Goal: Register for event/course

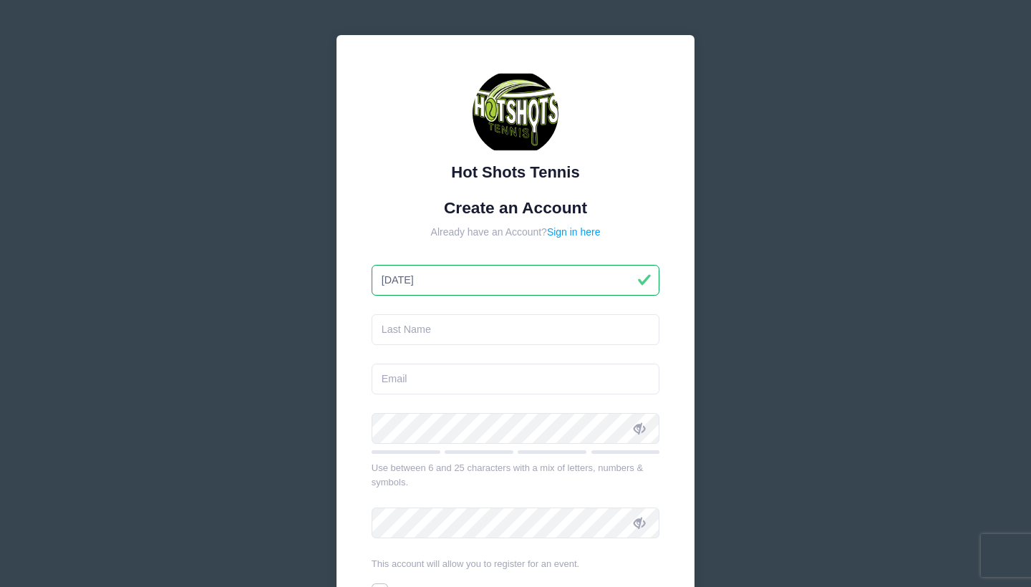
type input "Xiaohan"
type input "Tan"
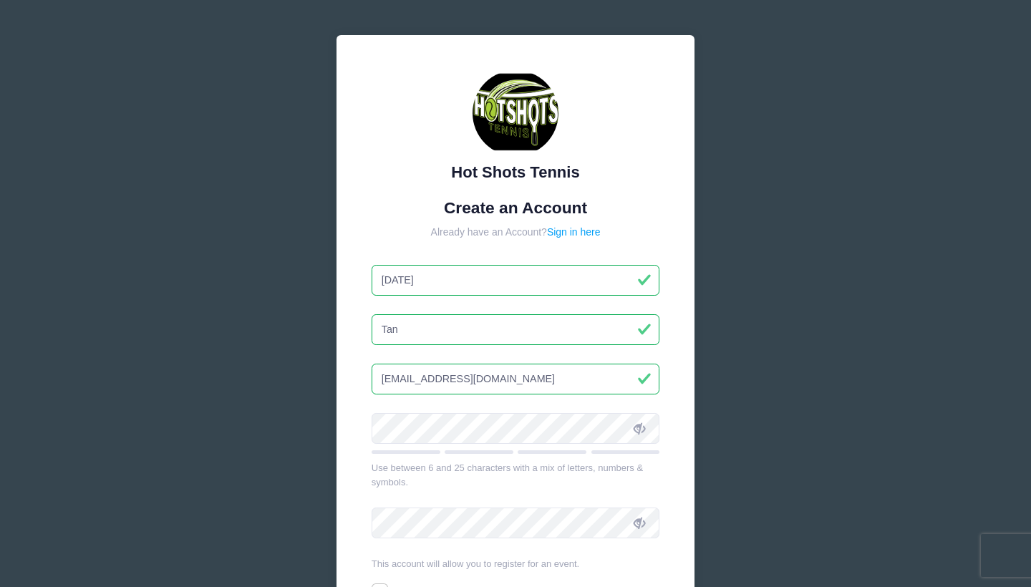
type input "tanxiaohan3328@gmail.com"
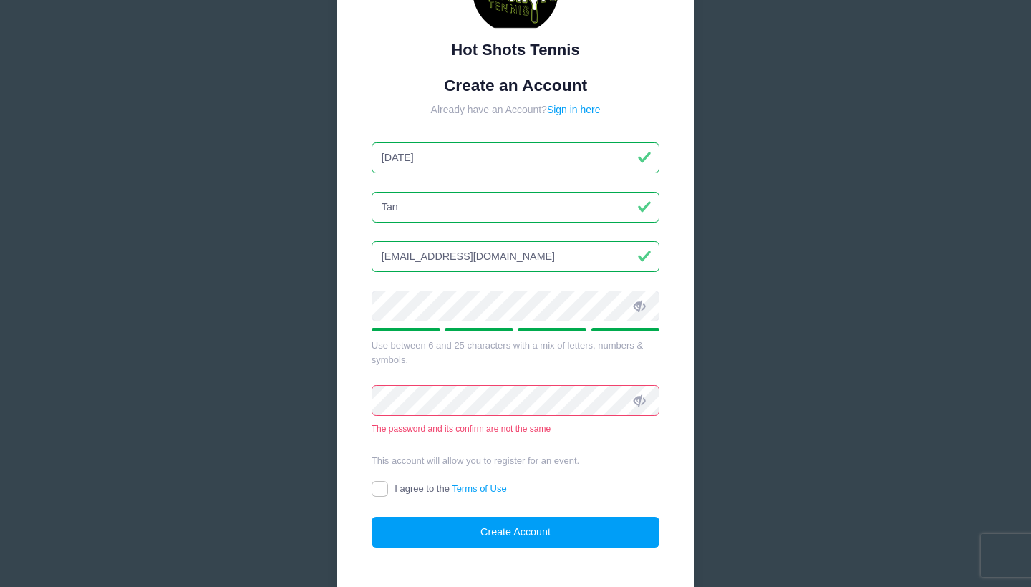
scroll to position [124, 0]
click at [642, 304] on icon at bounding box center [639, 304] width 11 height 11
click at [448, 354] on div "Use between 6 and 25 characters with a mix of letters, numbers & symbols." at bounding box center [516, 351] width 289 height 28
click at [641, 394] on icon at bounding box center [639, 399] width 11 height 11
click at [614, 452] on div "This account will allow you to register for an event." at bounding box center [516, 459] width 289 height 14
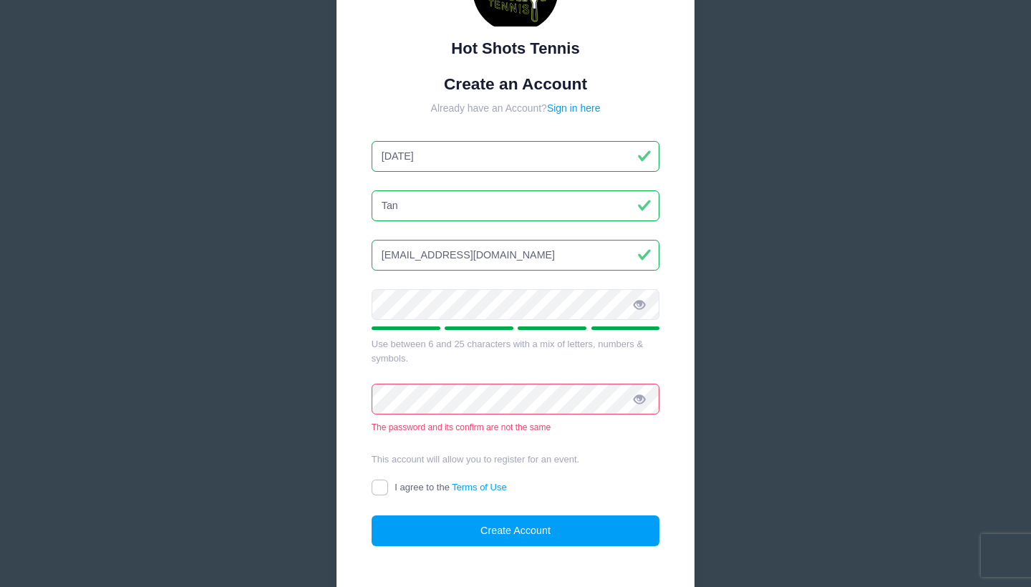
click at [382, 480] on input "I agree to the Terms of Use" at bounding box center [380, 488] width 16 height 16
checkbox input "true"
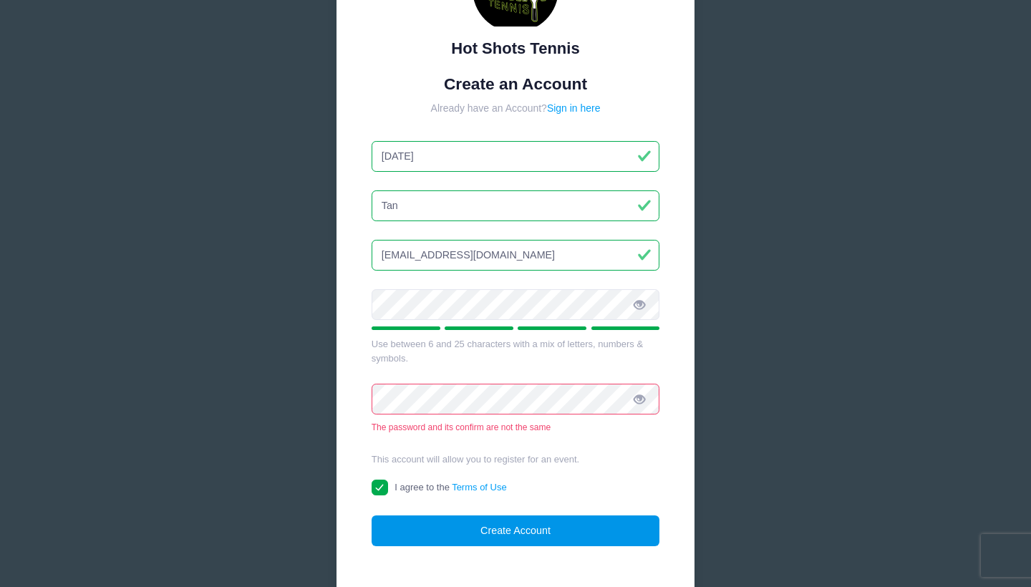
click at [435, 518] on button "Create Account" at bounding box center [516, 530] width 289 height 31
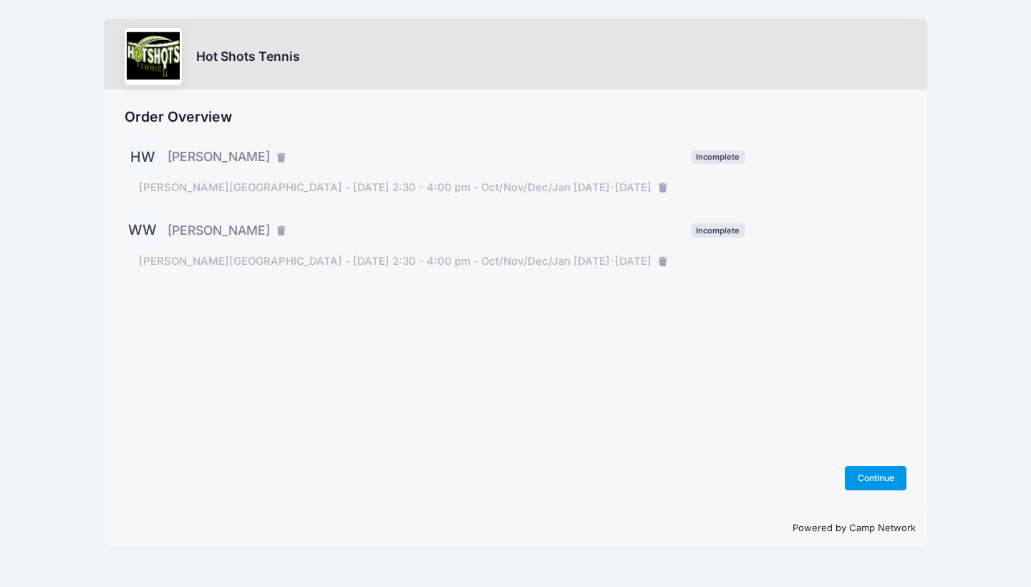
click at [862, 483] on button "Continue" at bounding box center [876, 478] width 62 height 24
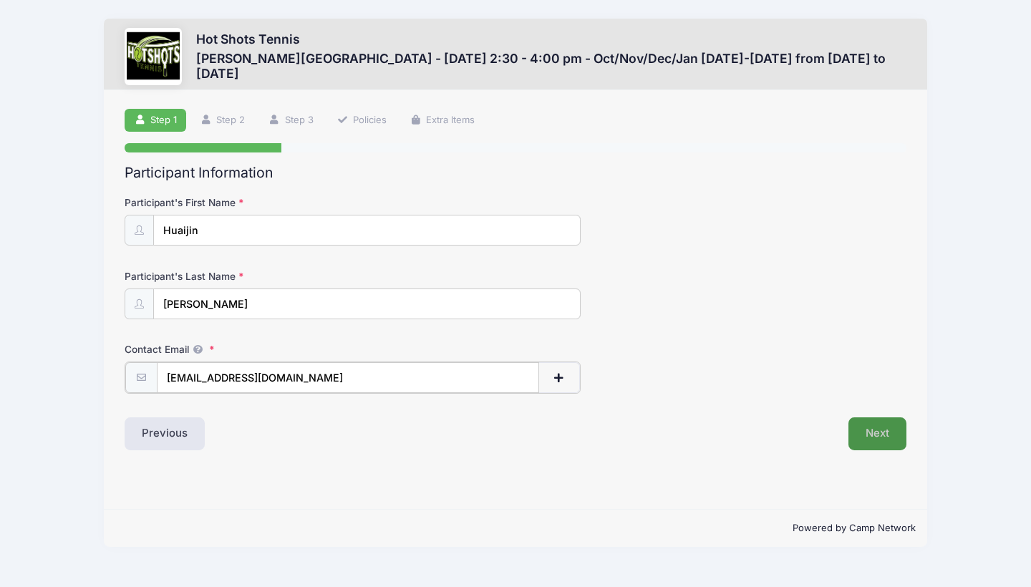
type input "[EMAIL_ADDRESS][DOMAIN_NAME]"
click at [878, 440] on button "Next" at bounding box center [877, 432] width 58 height 33
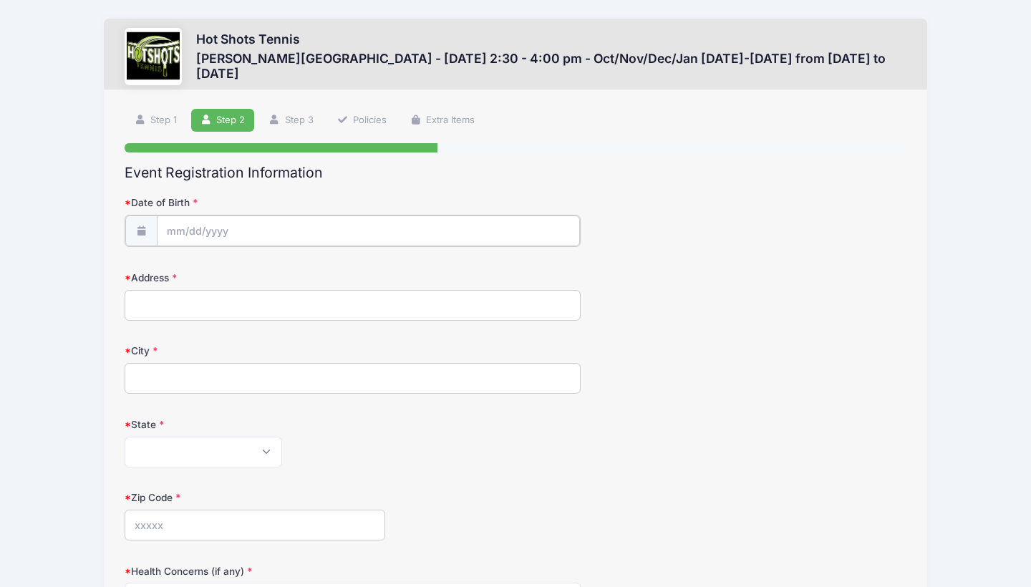
click at [304, 241] on body "Processing Request Please wait... Processing Request Please wait... Processing …" at bounding box center [515, 293] width 1031 height 587
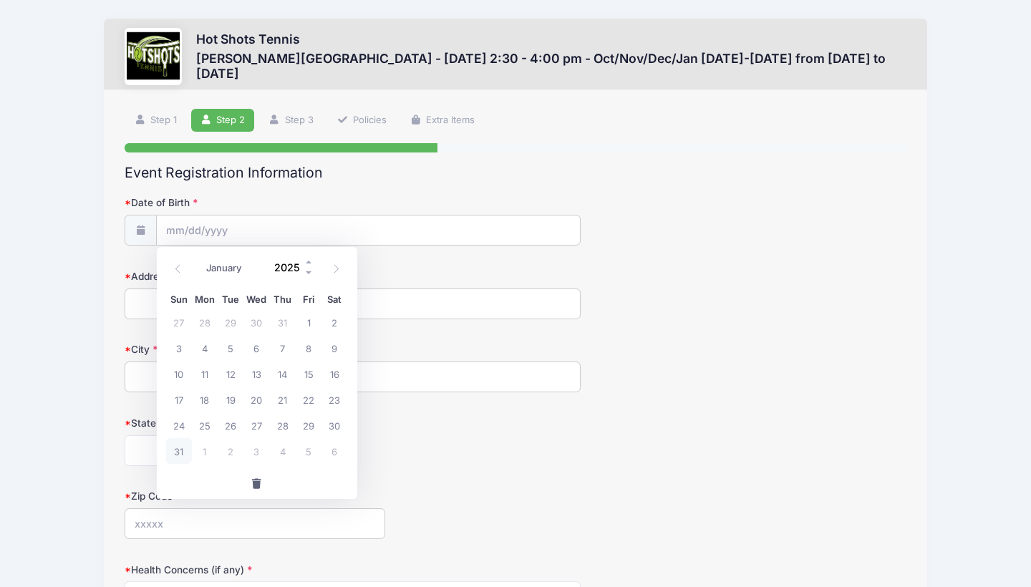
click at [287, 268] on input "2025" at bounding box center [291, 267] width 47 height 21
click at [309, 270] on span at bounding box center [309, 273] width 10 height 11
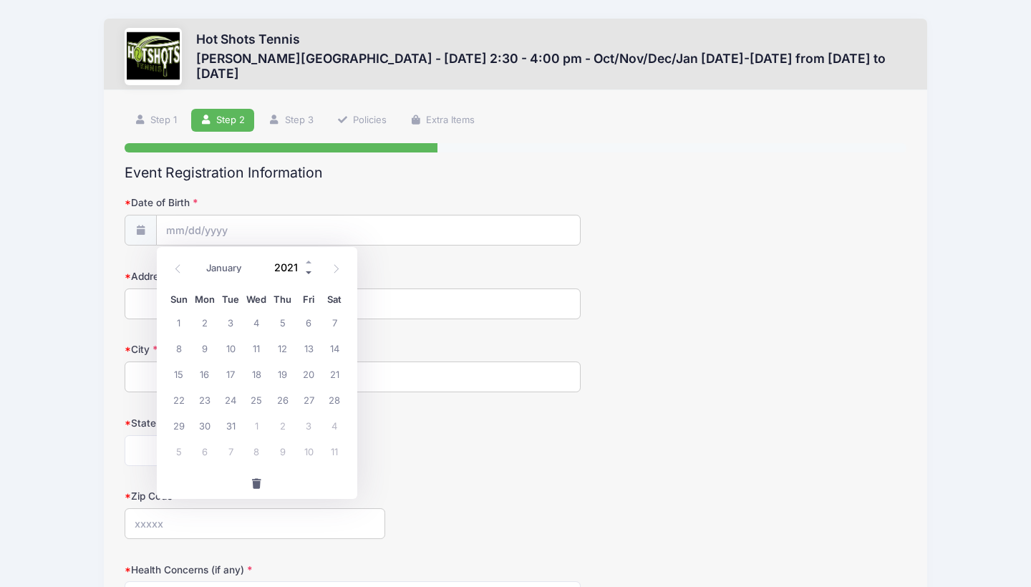
click at [309, 270] on span at bounding box center [309, 273] width 10 height 11
type input "2019"
select select "0"
click at [280, 344] on span "10" at bounding box center [283, 348] width 26 height 26
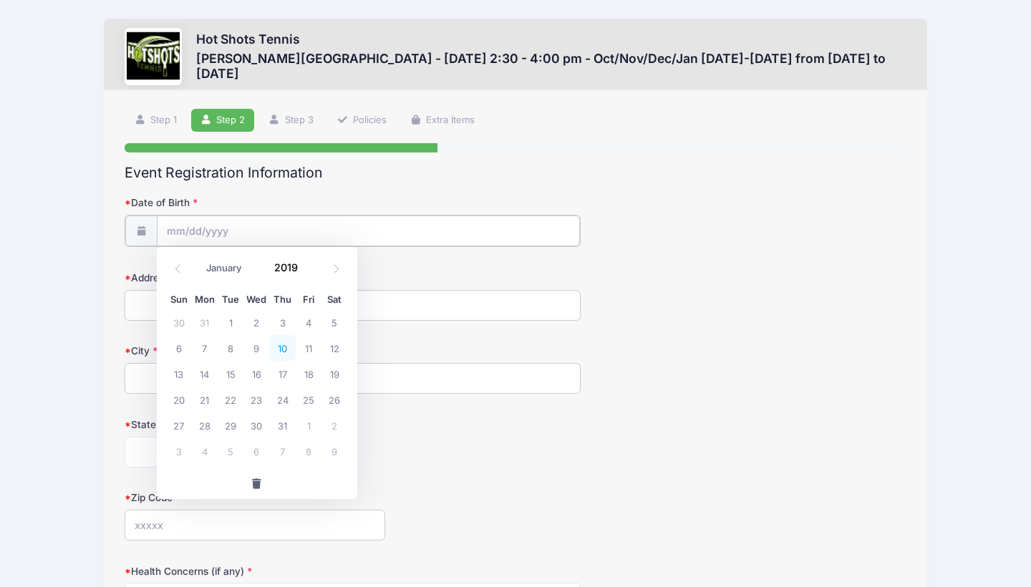
type input "01/10/2019"
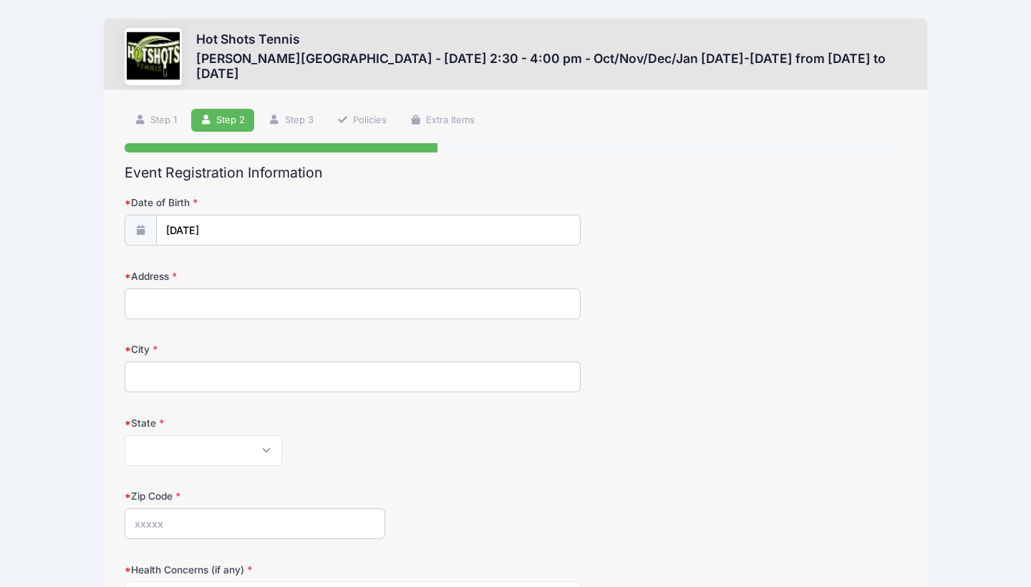
click at [284, 287] on div "Address" at bounding box center [516, 294] width 782 height 50
type input "2114 Colby Ave Apt 303"
type input "Los Angeles"
click at [211, 442] on select "Alabama Alaska American Samoa Arizona Arkansas Armed Forces Africa Armed Forces…" at bounding box center [204, 450] width 158 height 31
select select "CA"
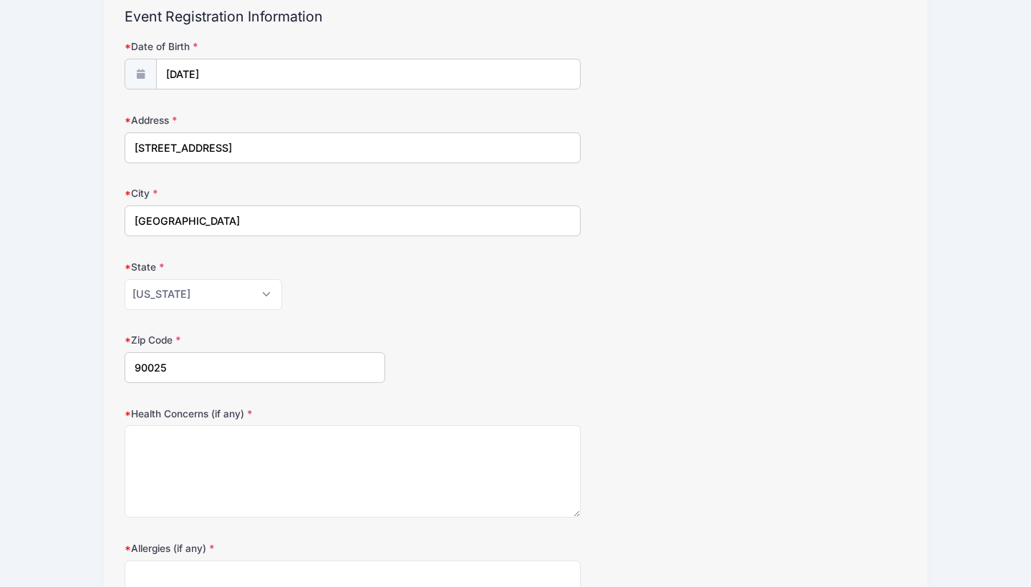
scroll to position [158, 0]
type input "90025"
click at [233, 432] on textarea "Health Concerns (if any)" at bounding box center [353, 470] width 456 height 92
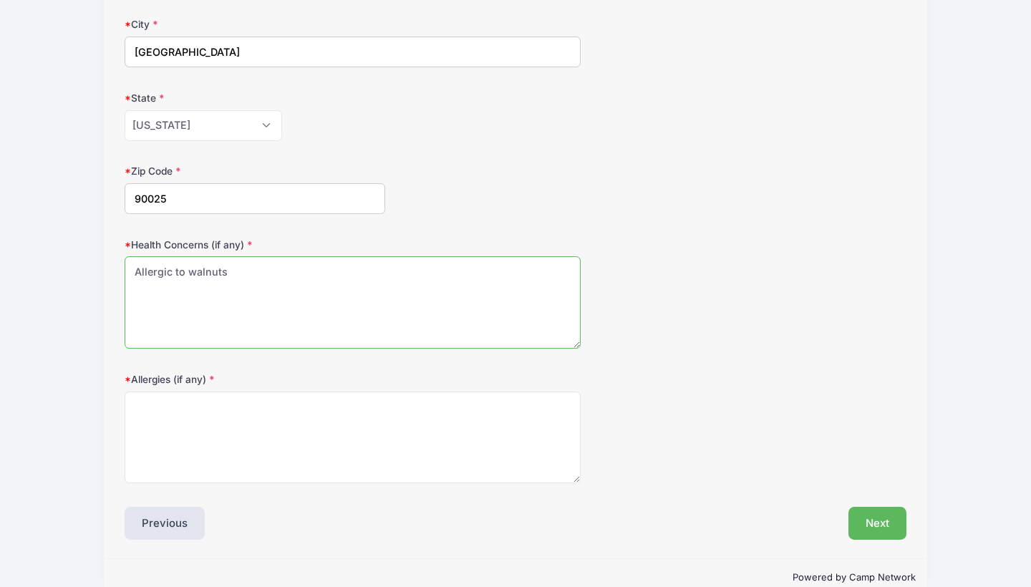
scroll to position [330, 0]
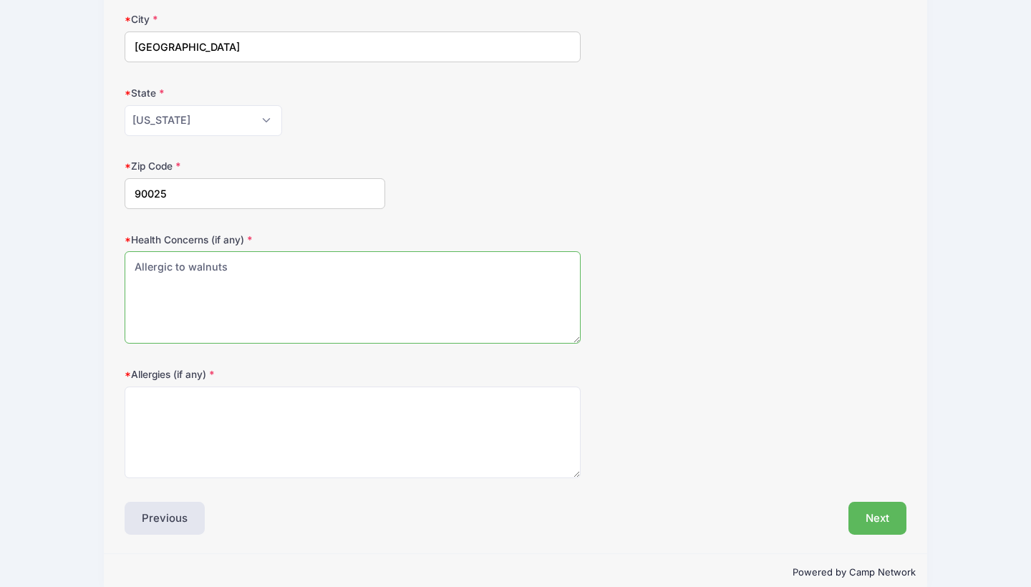
drag, startPoint x: 245, startPoint y: 272, endPoint x: 0, endPoint y: 188, distance: 258.8
click at [0, 188] on div "Hot Shots Tennis Braddock Elementary - Wednesday 2:30 - 4:00 pm - Oct/Nov/Dec/J…" at bounding box center [515, 140] width 1031 height 940
type textarea "None"
click at [159, 407] on textarea "Allergies (if any)" at bounding box center [353, 433] width 456 height 92
type textarea "A"
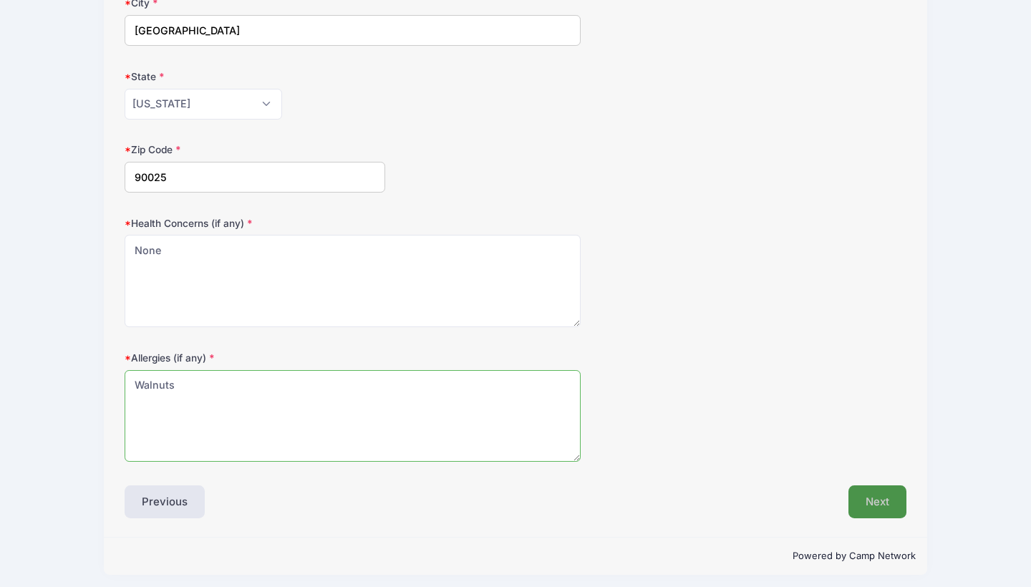
type textarea "Walnuts"
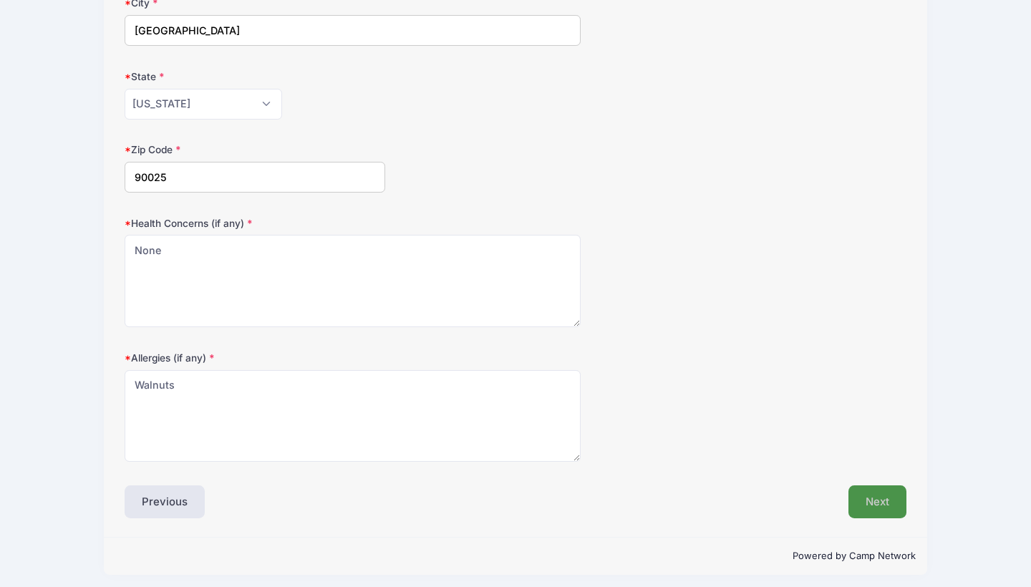
click at [877, 485] on button "Next" at bounding box center [877, 501] width 58 height 33
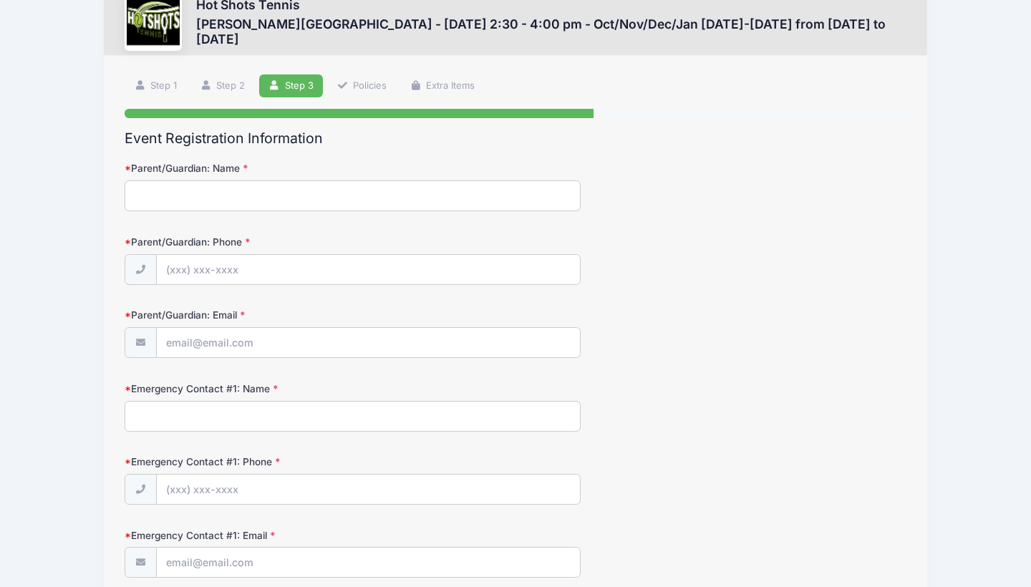
scroll to position [0, 0]
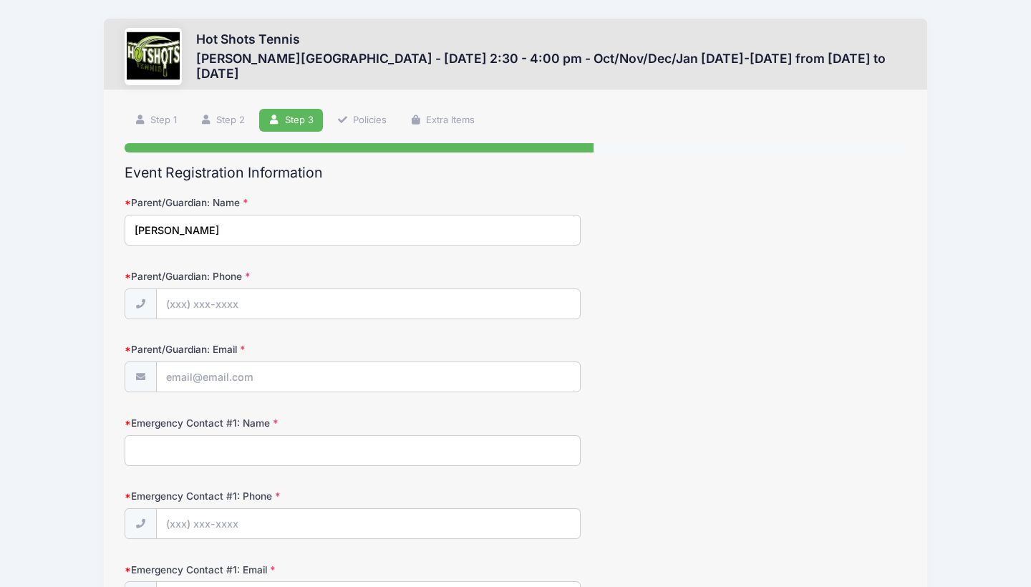
type input "X"
type input "Shirley Tan"
type input "(0"
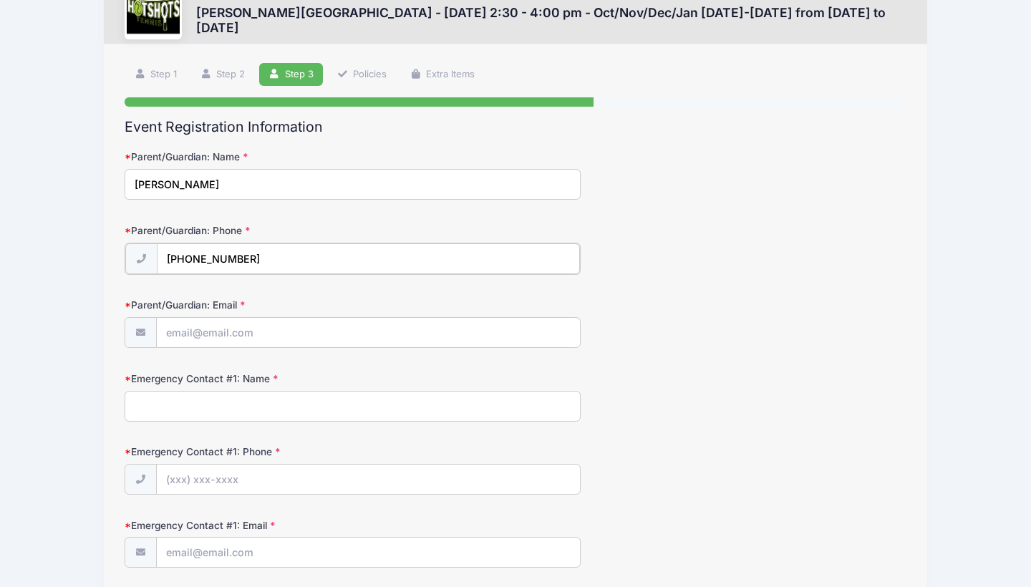
scroll to position [97, 0]
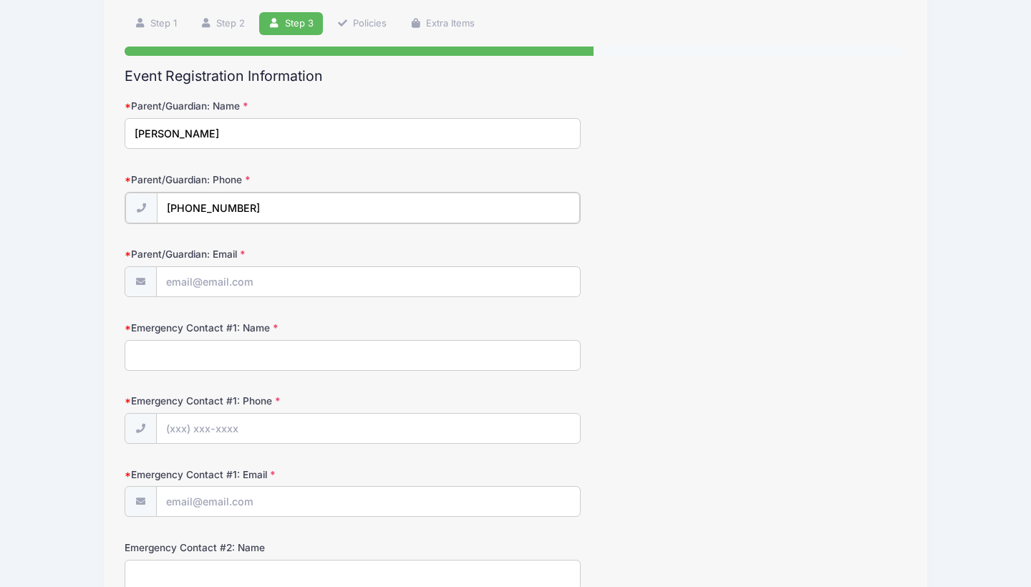
type input "(720) 323-5728"
type input "[EMAIL_ADDRESS][DOMAIN_NAME]"
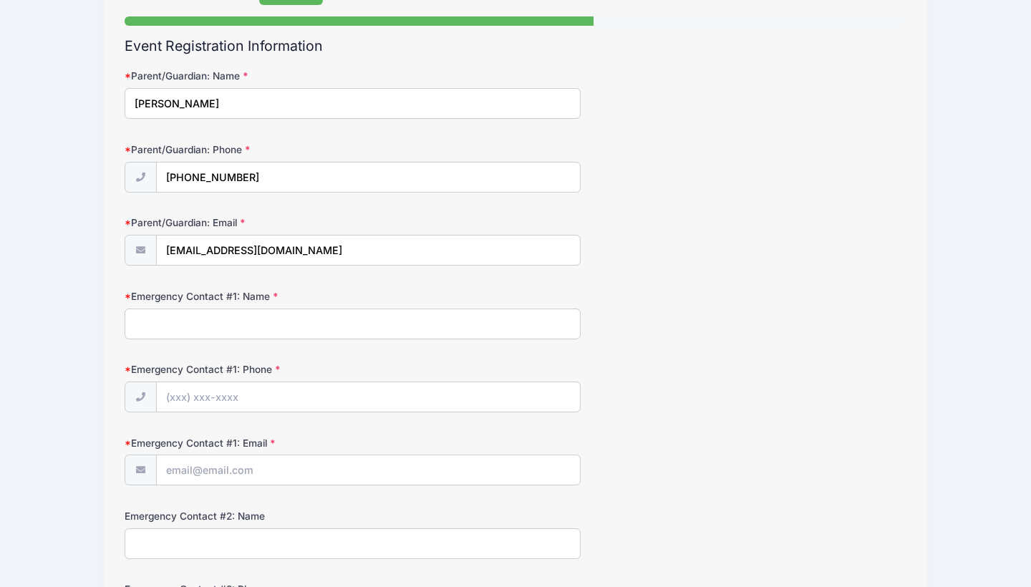
scroll to position [129, 0]
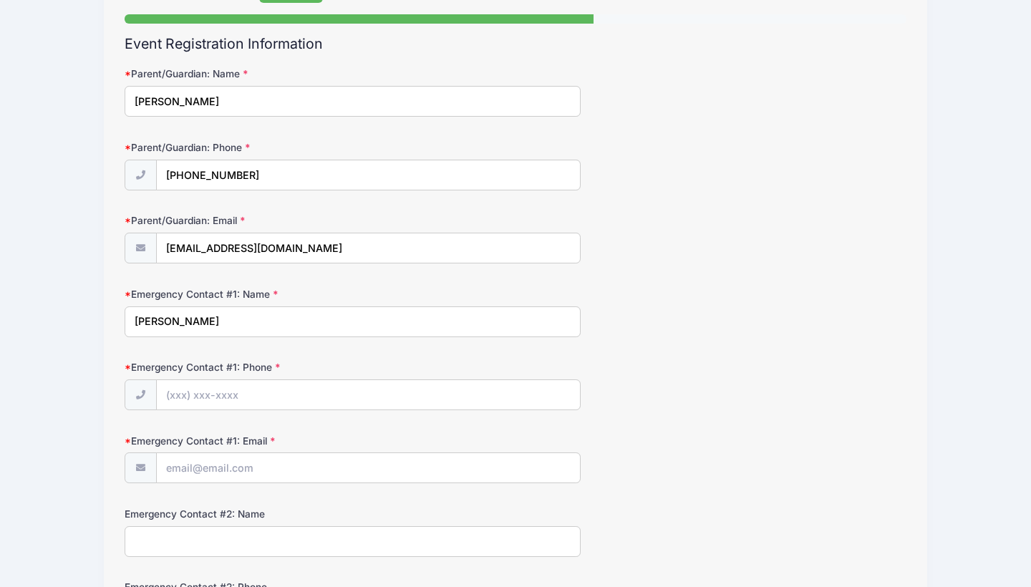
drag, startPoint x: 263, startPoint y: 328, endPoint x: 108, endPoint y: 316, distance: 155.8
click at [108, 316] on div "Step 3 /7 Step 1 Step 2 Step 3 Policies Extra Items Participant Information Par…" at bounding box center [515, 549] width 823 height 1176
type input "Shayan Wu"
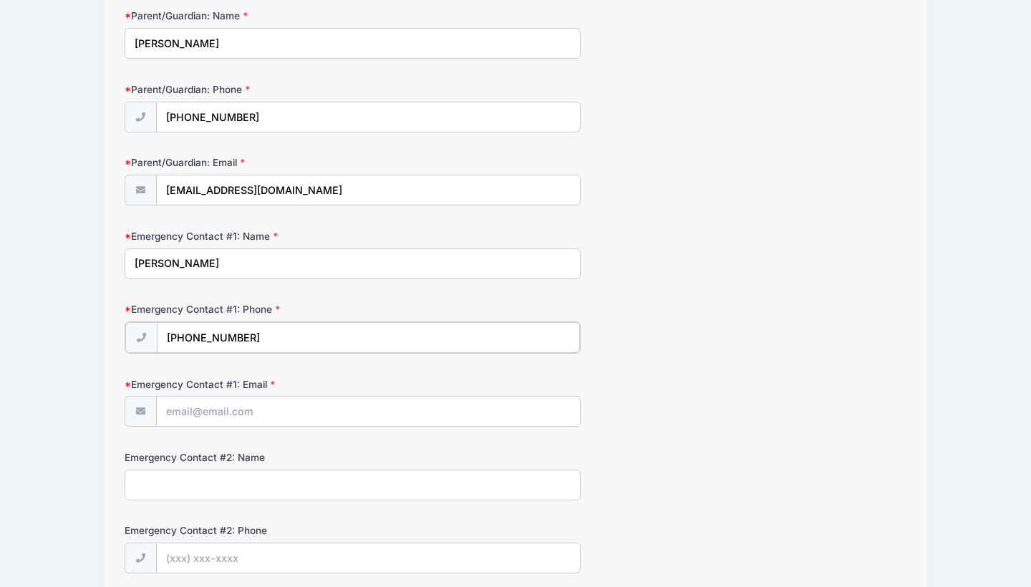
scroll to position [188, 0]
type input "(720) 725-2545"
type input "wushayan@gmail.com"
click at [735, 439] on form "Parent/Guardian: Name Shirley Tan Parent/Guardian: Phone (720) 323-5728 Parent/…" at bounding box center [516, 506] width 782 height 996
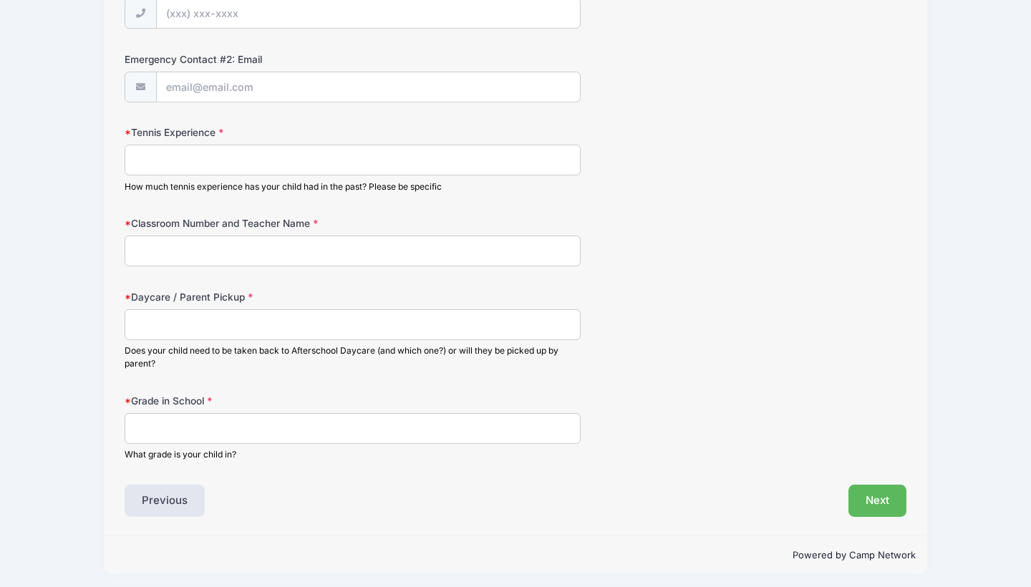
scroll to position [730, 0]
click at [227, 150] on input "Tennis Experience" at bounding box center [353, 160] width 456 height 31
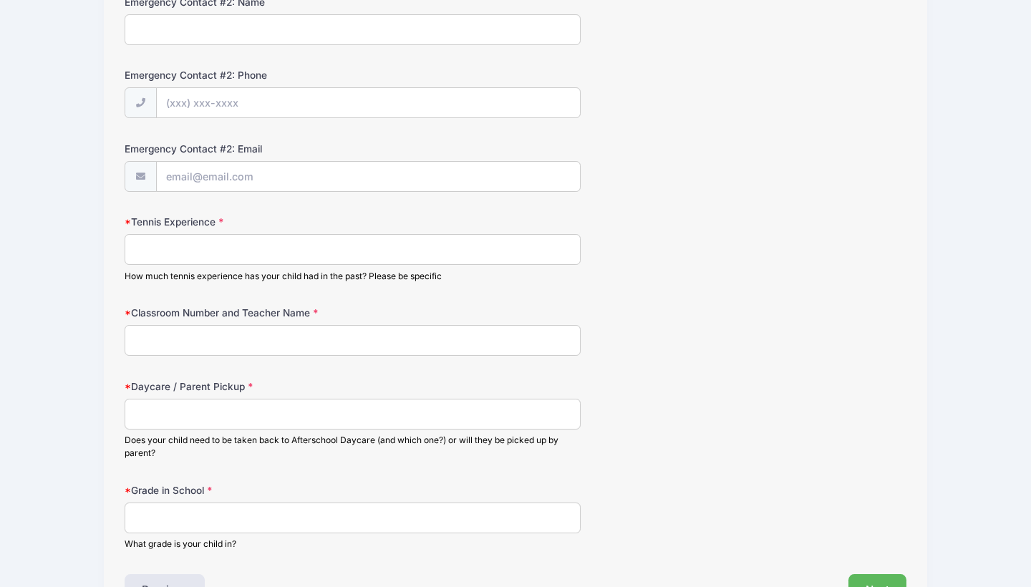
scroll to position [633, 0]
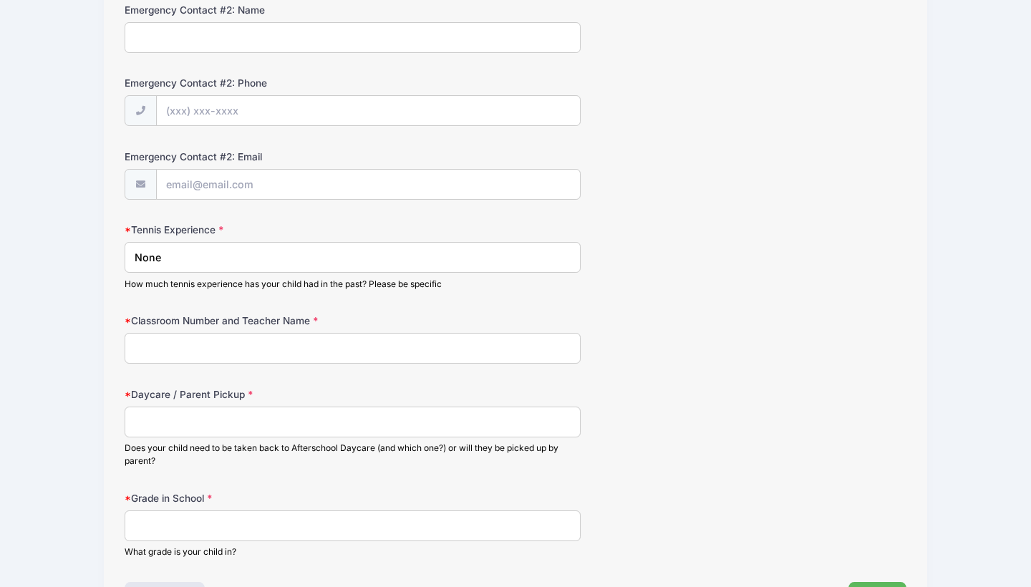
type input "None"
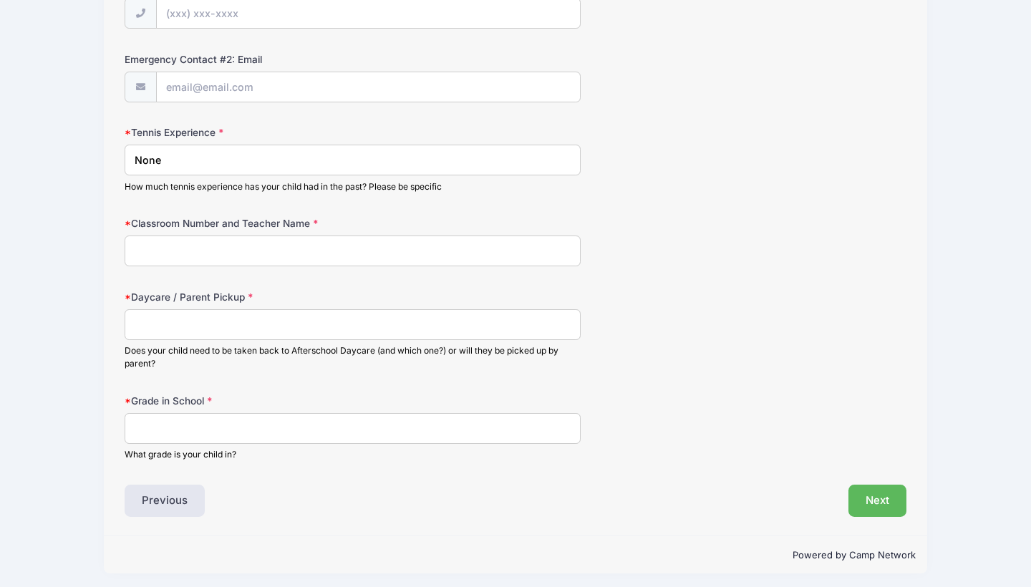
scroll to position [730, 0]
type input "3 and Ms Ackerman"
click at [227, 334] on input "Daycare / Parent Pickup" at bounding box center [353, 325] width 456 height 31
type input "LA's Best"
click at [213, 422] on input "Grade in School" at bounding box center [353, 429] width 456 height 31
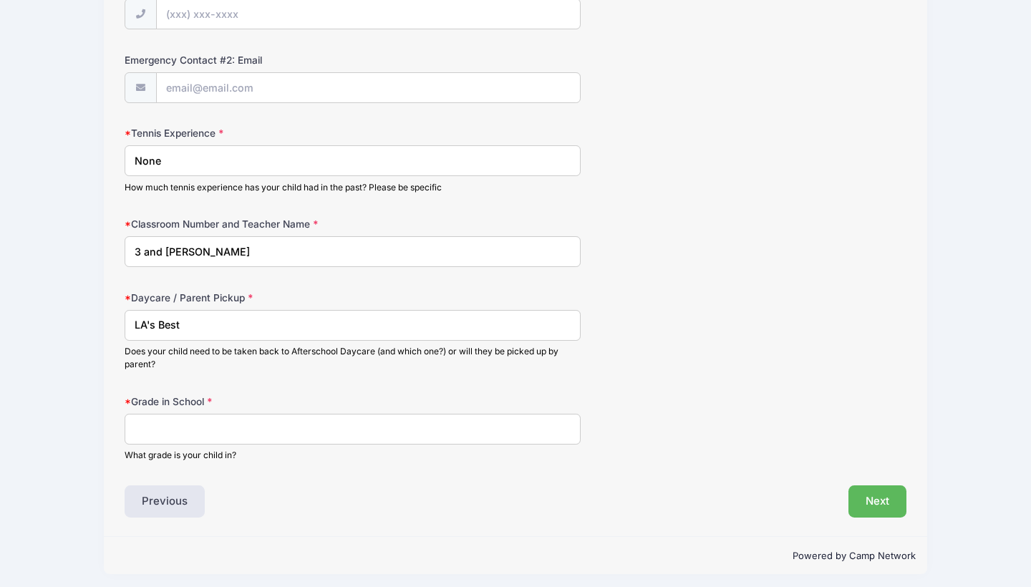
type input "1"
click at [134, 249] on input "3 and Ms Ackerman" at bounding box center [353, 251] width 456 height 31
type input "Classroom 3 and Ms Ackerman"
click at [896, 490] on button "Next" at bounding box center [877, 501] width 58 height 33
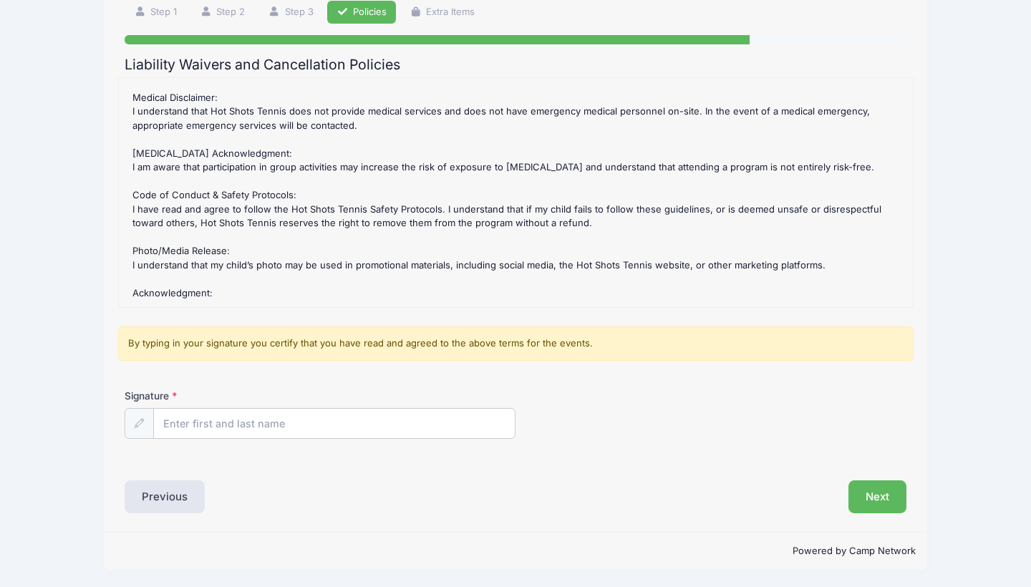
scroll to position [107, 0]
click at [256, 419] on input "Signature" at bounding box center [334, 425] width 361 height 31
type input "Shirley Tan"
click at [895, 491] on button "Next" at bounding box center [877, 497] width 58 height 33
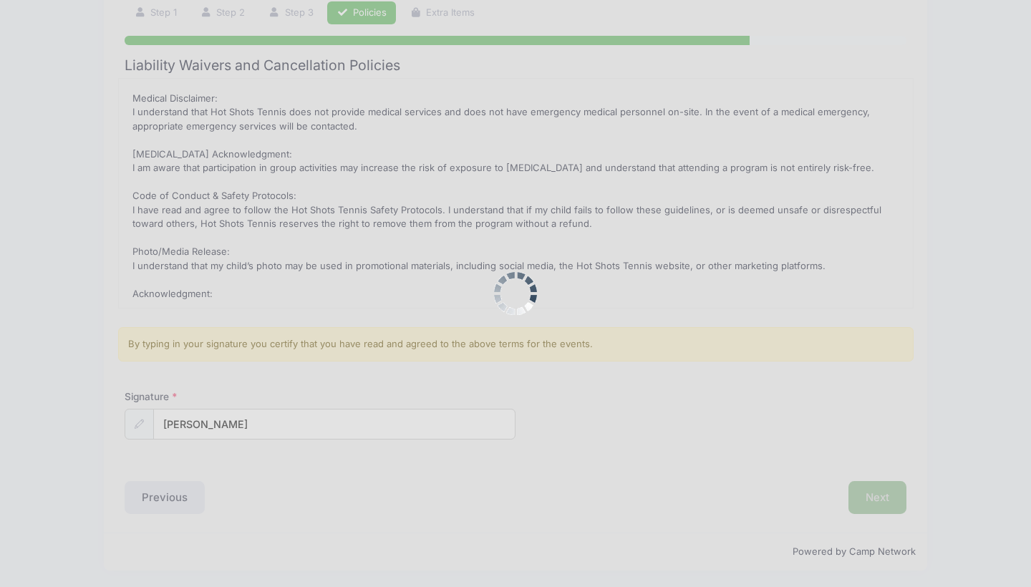
scroll to position [0, 0]
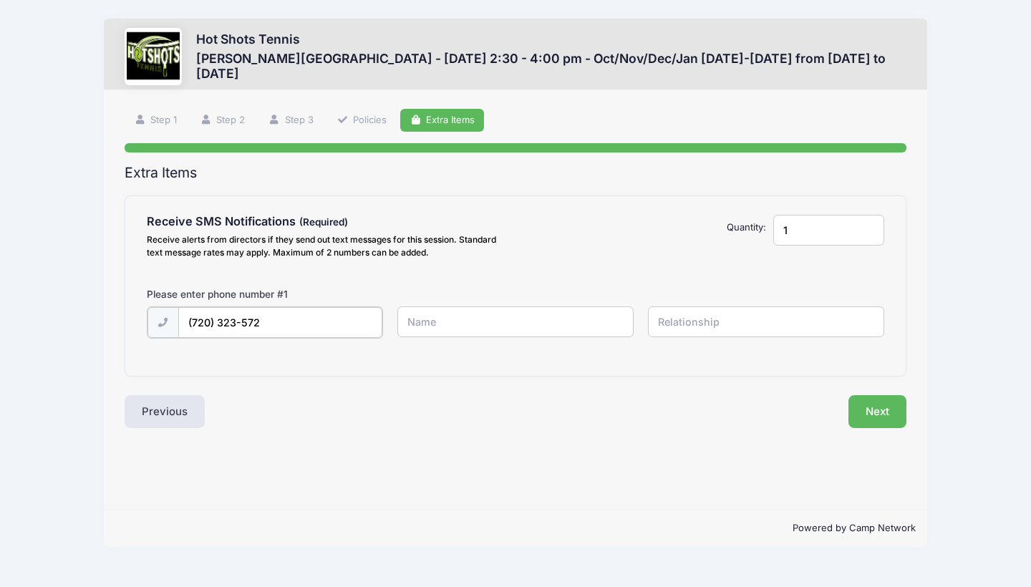
click at [313, 319] on input "(720) 323-572" at bounding box center [280, 322] width 204 height 31
type input "(720) 323-5728"
type input "Shirley Tan"
click at [677, 321] on input "text" at bounding box center [766, 321] width 237 height 31
type input "Parent"
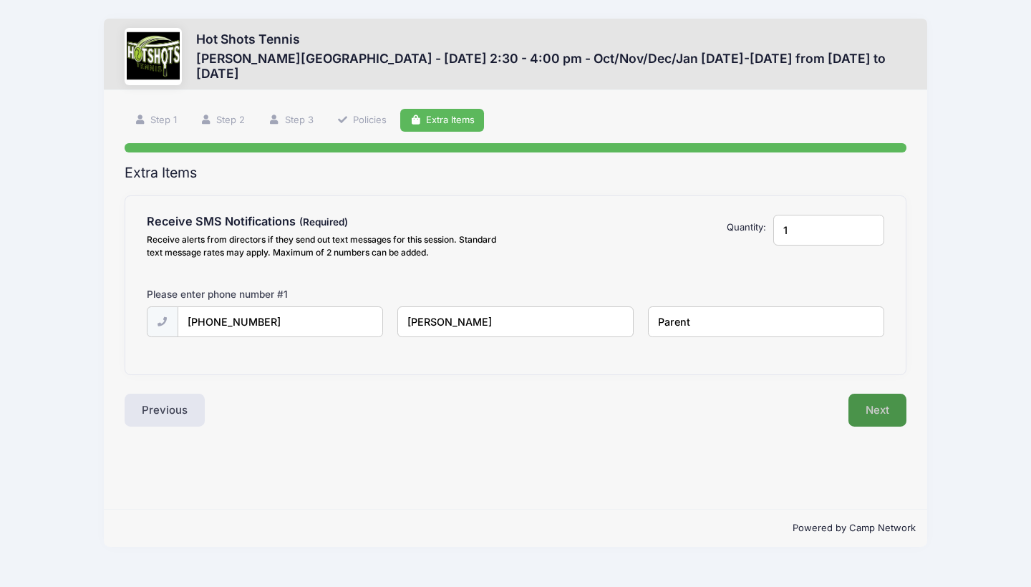
click at [883, 414] on button "Next" at bounding box center [877, 410] width 58 height 33
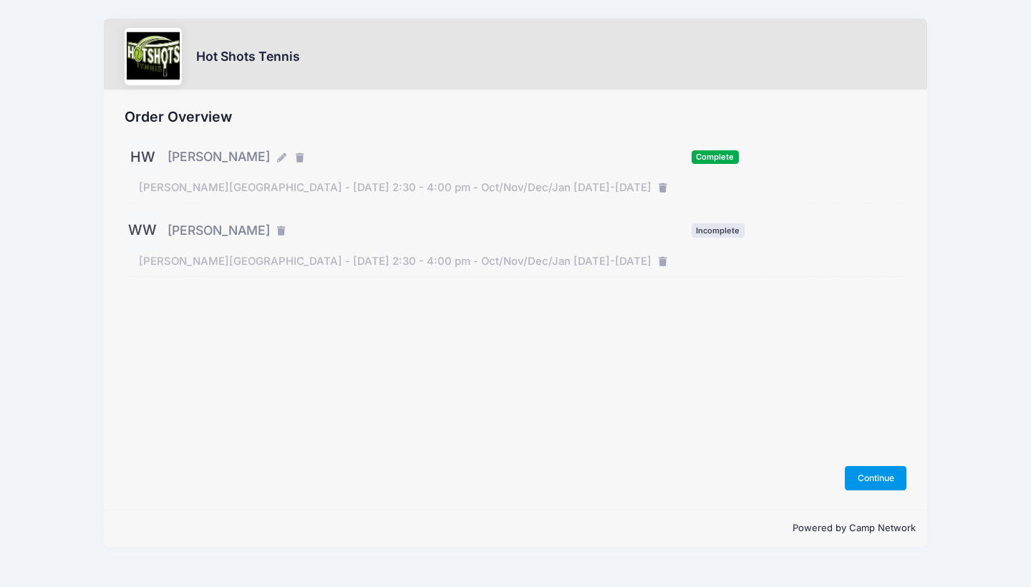
click at [875, 477] on button "Continue" at bounding box center [876, 478] width 62 height 24
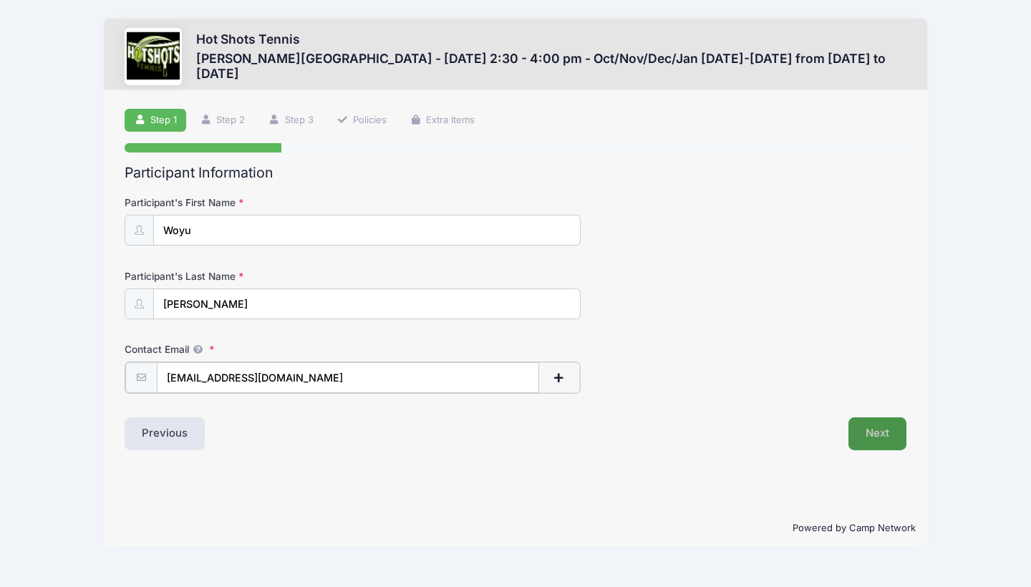
type input "[EMAIL_ADDRESS][DOMAIN_NAME]"
click at [866, 430] on button "Next" at bounding box center [877, 432] width 58 height 33
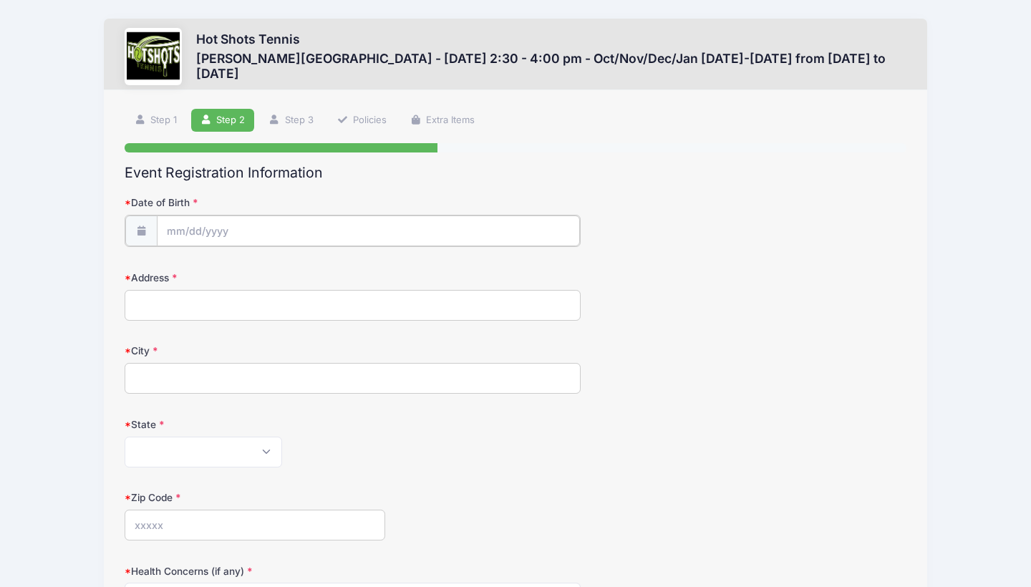
click at [299, 231] on input "Date of Birth" at bounding box center [368, 230] width 423 height 31
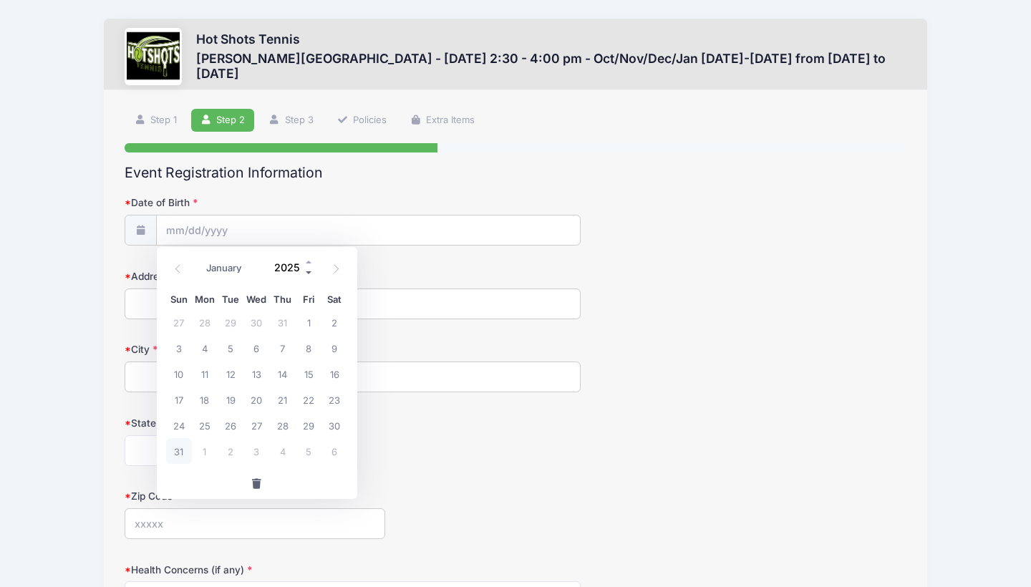
click at [311, 271] on span at bounding box center [309, 273] width 10 height 11
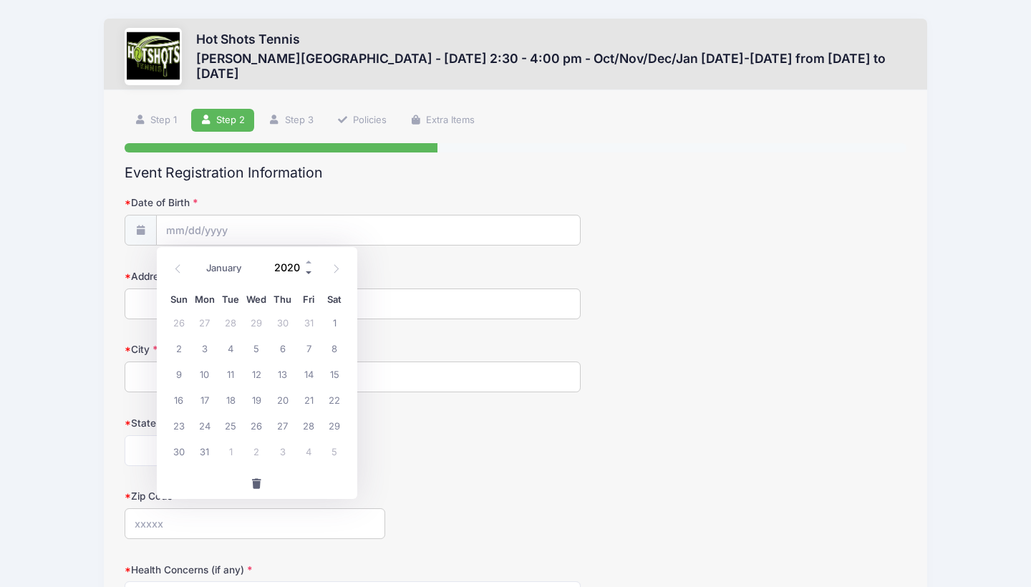
click at [311, 271] on span at bounding box center [309, 273] width 10 height 11
type input "2019"
